Goal: Transaction & Acquisition: Subscribe to service/newsletter

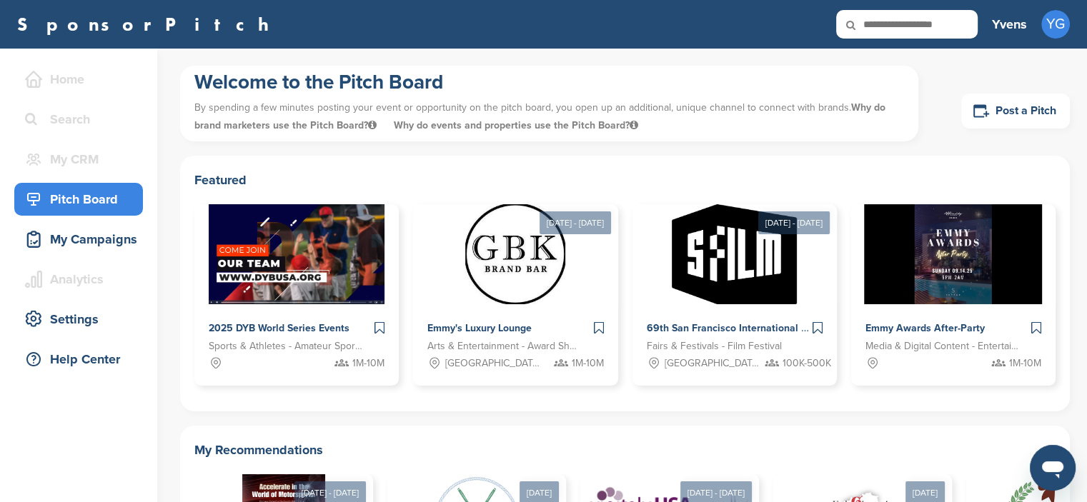
click at [74, 198] on div "Pitch Board" at bounding box center [82, 200] width 122 height 26
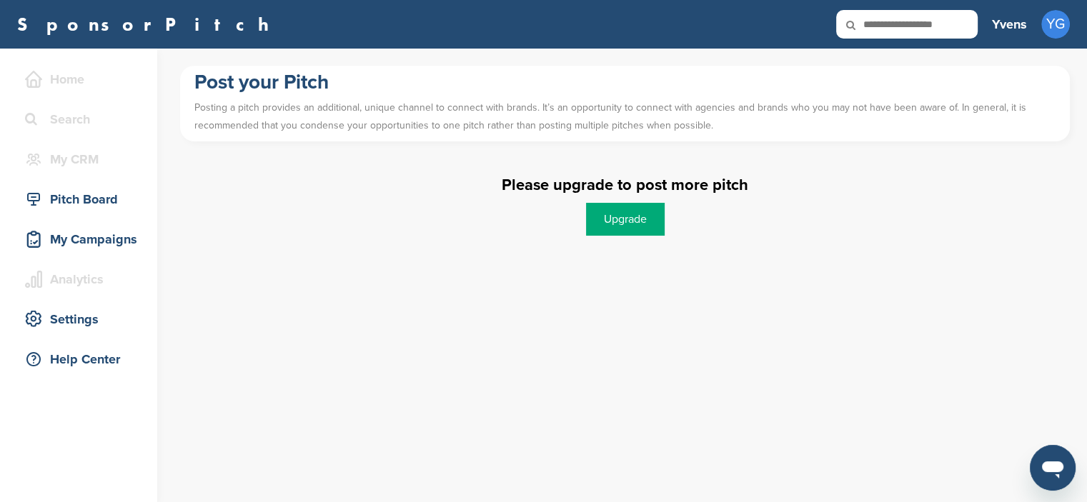
click at [629, 225] on link "Upgrade" at bounding box center [625, 219] width 79 height 33
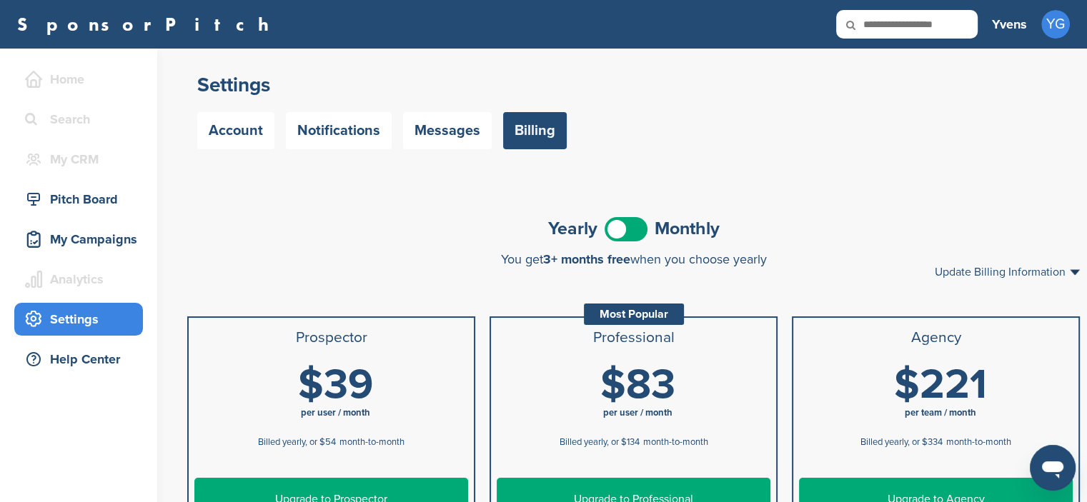
click at [623, 227] on span at bounding box center [626, 229] width 43 height 24
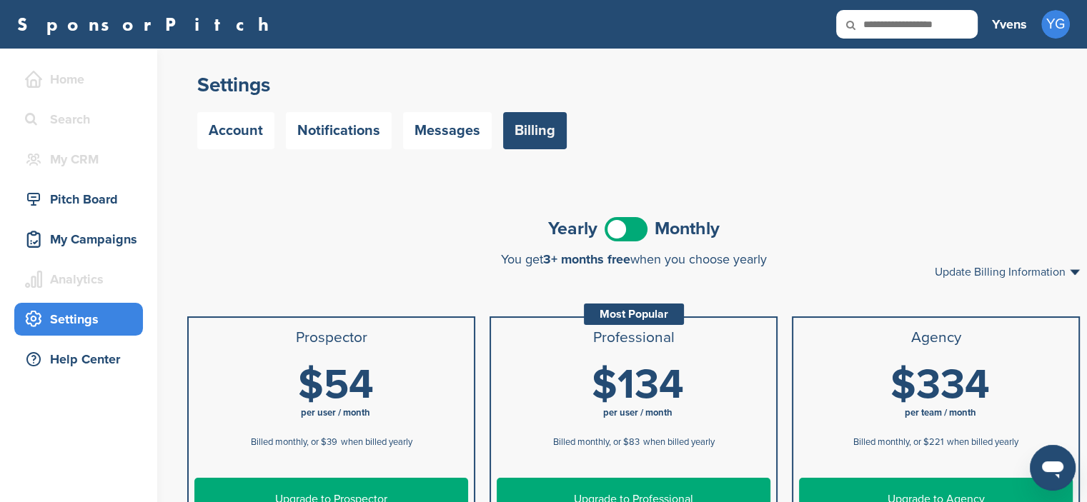
click at [636, 225] on span at bounding box center [626, 229] width 43 height 24
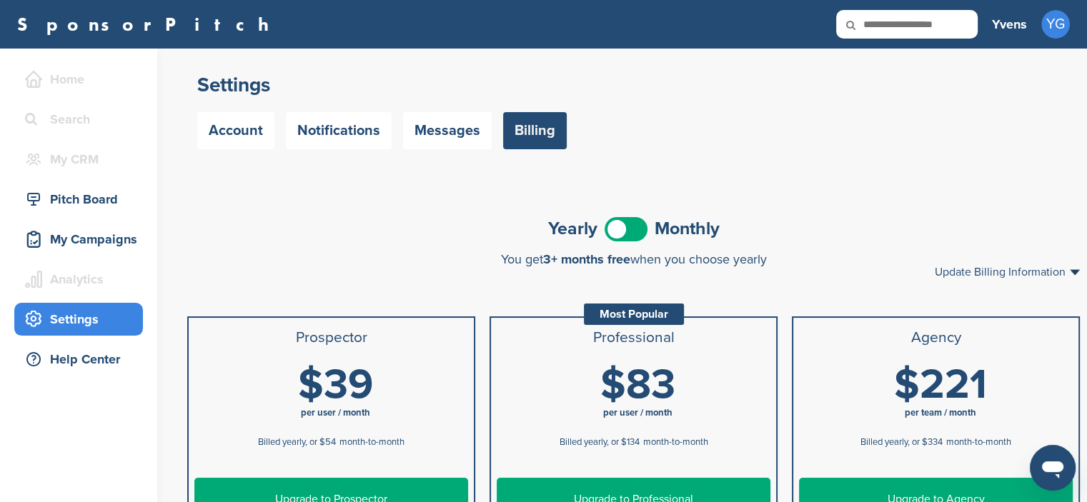
click at [636, 225] on span at bounding box center [626, 229] width 43 height 24
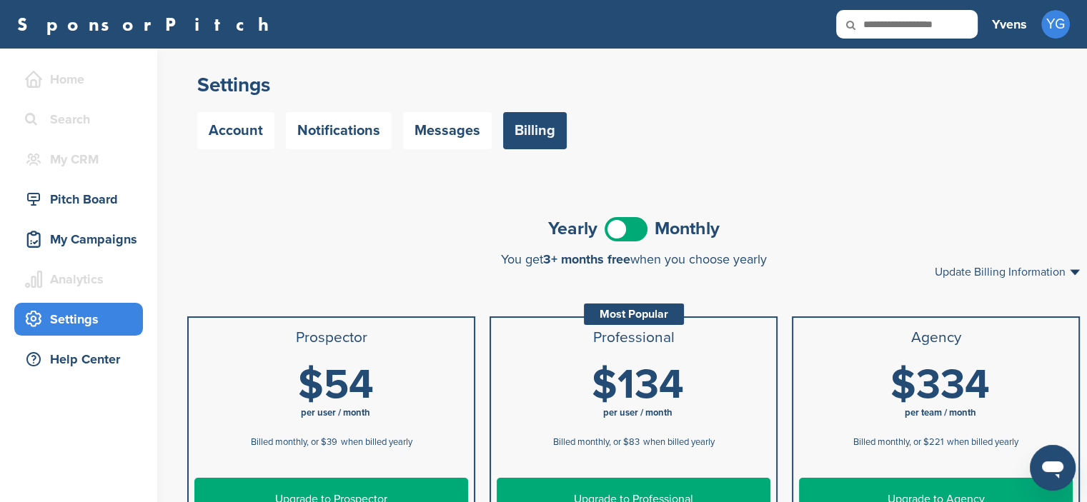
click at [636, 225] on span at bounding box center [626, 229] width 43 height 24
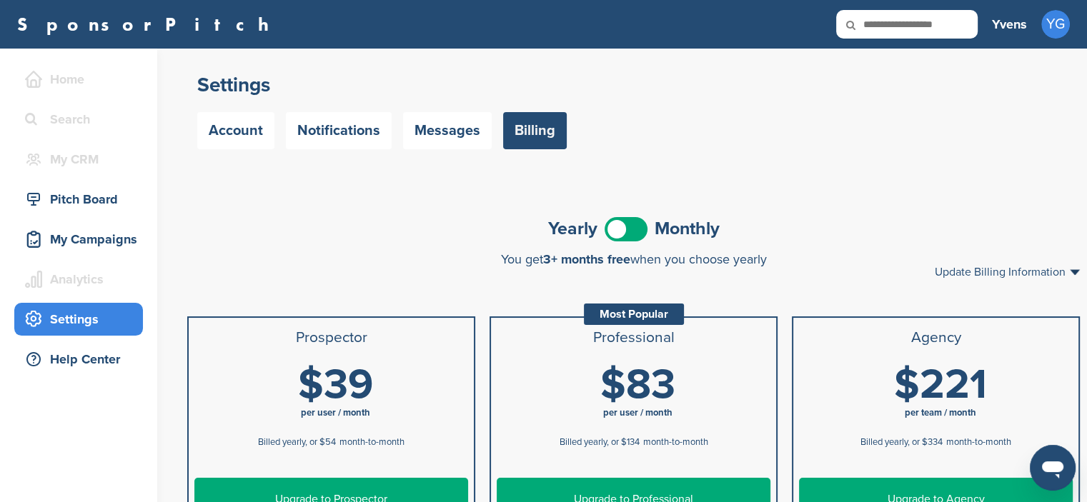
click at [623, 224] on span at bounding box center [626, 229] width 43 height 24
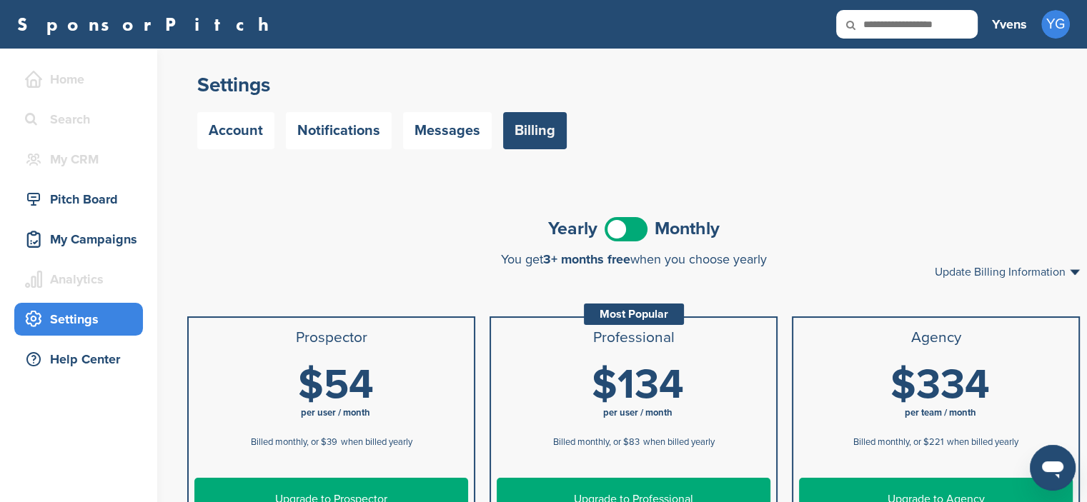
click at [623, 224] on span at bounding box center [626, 229] width 43 height 24
